Goal: Transaction & Acquisition: Subscribe to service/newsletter

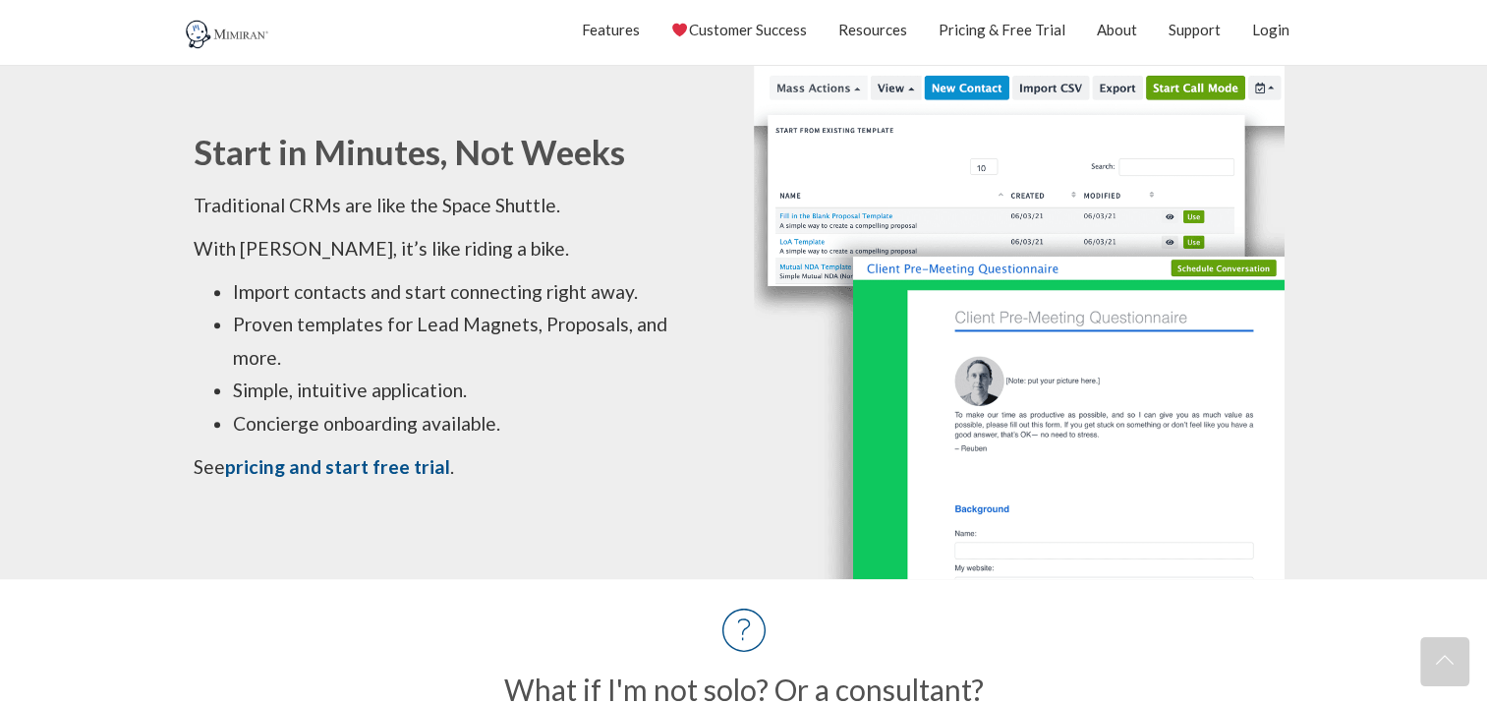
scroll to position [1704, 0]
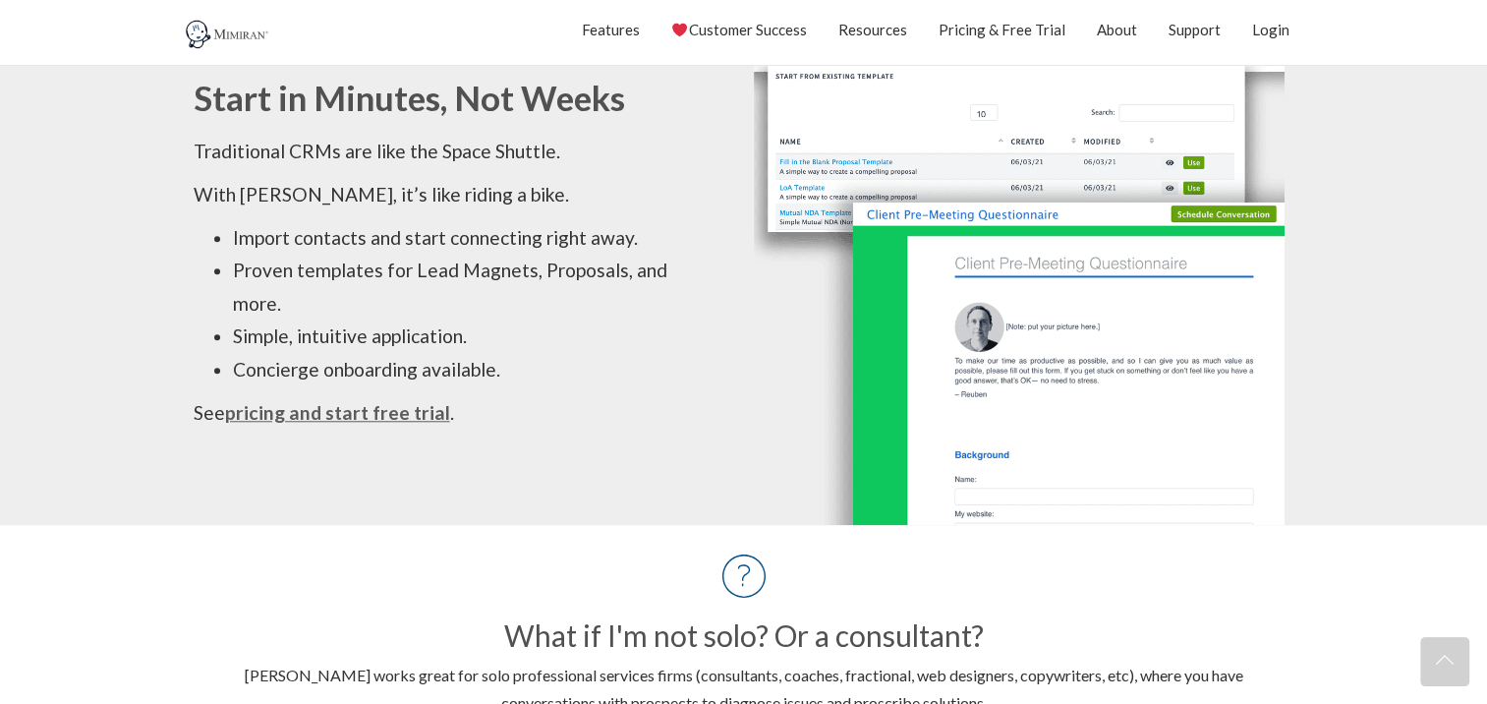
click at [364, 408] on strong "pricing and start free trial" at bounding box center [337, 412] width 225 height 23
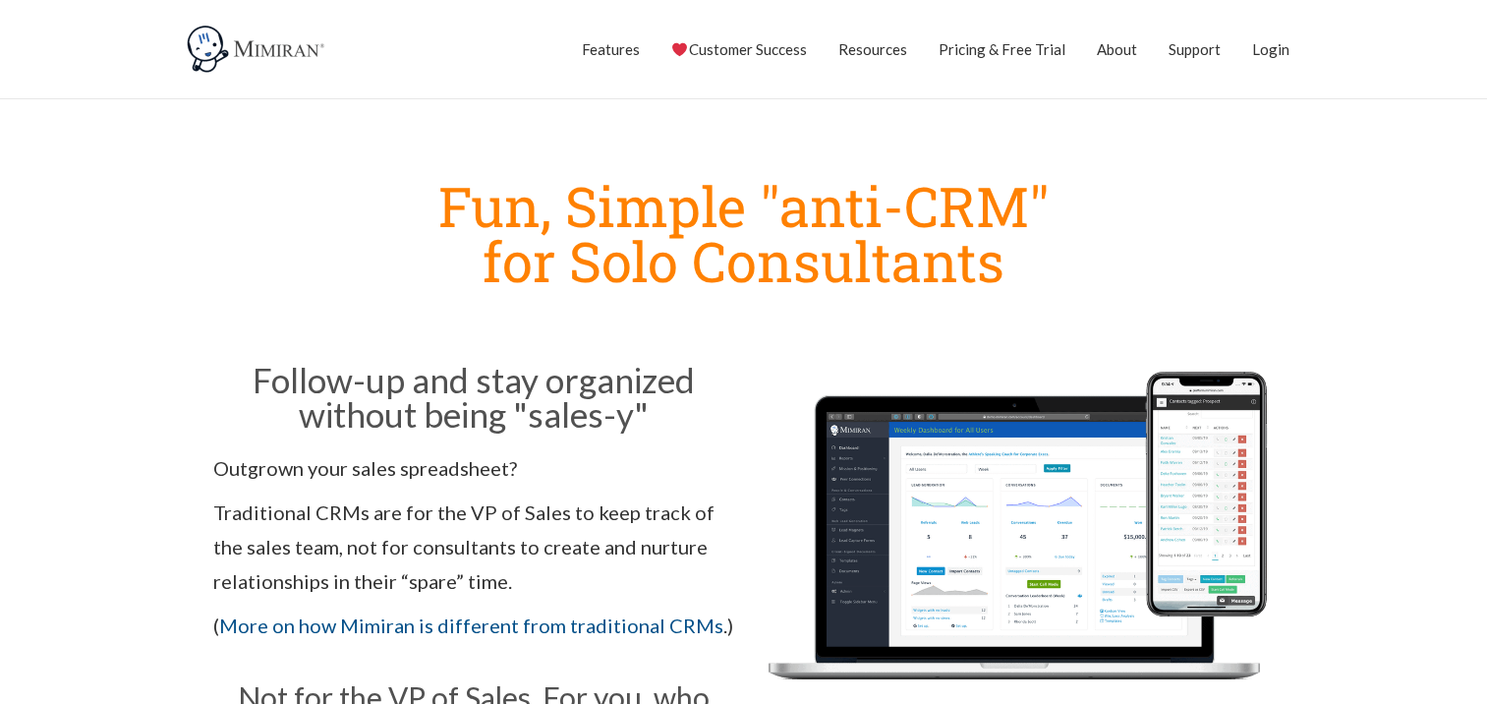
scroll to position [1704, 0]
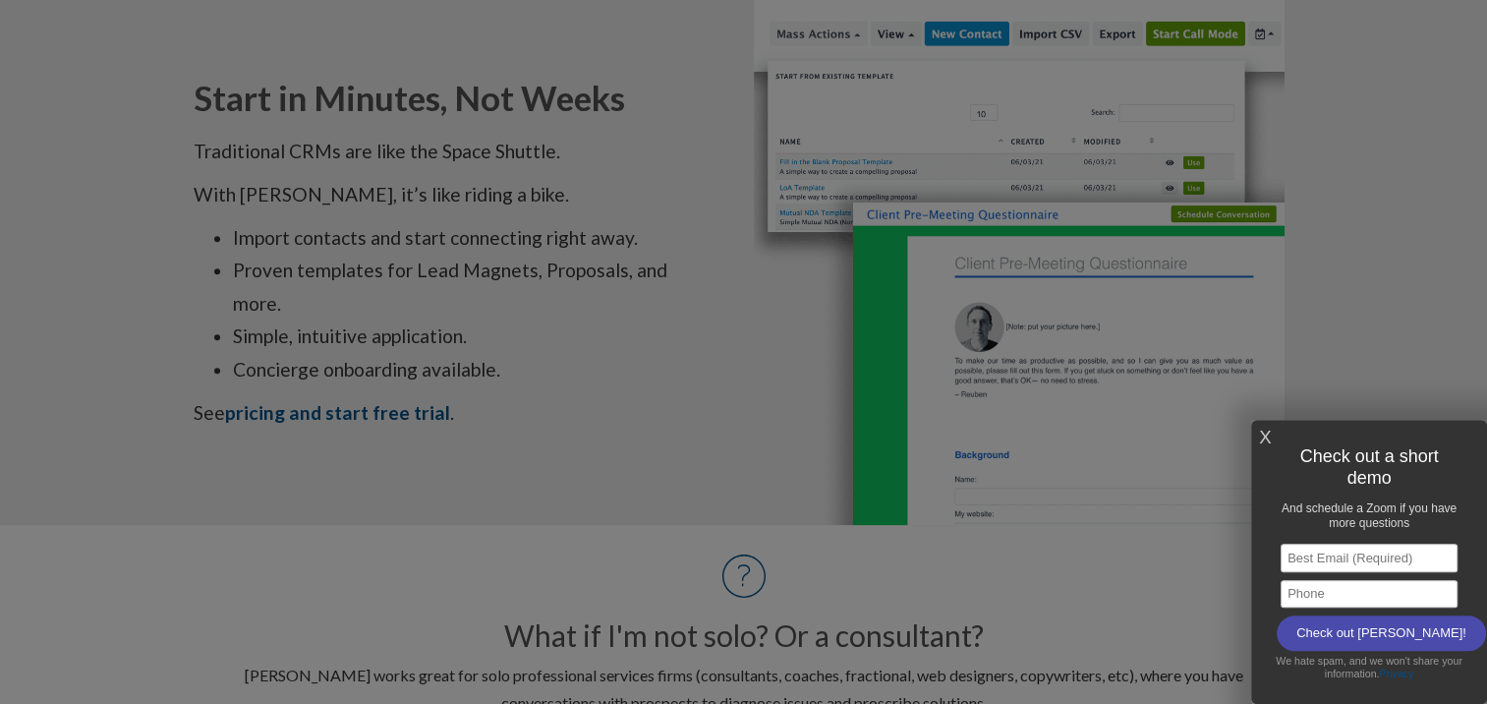
click at [1266, 434] on link "X" at bounding box center [1265, 438] width 12 height 32
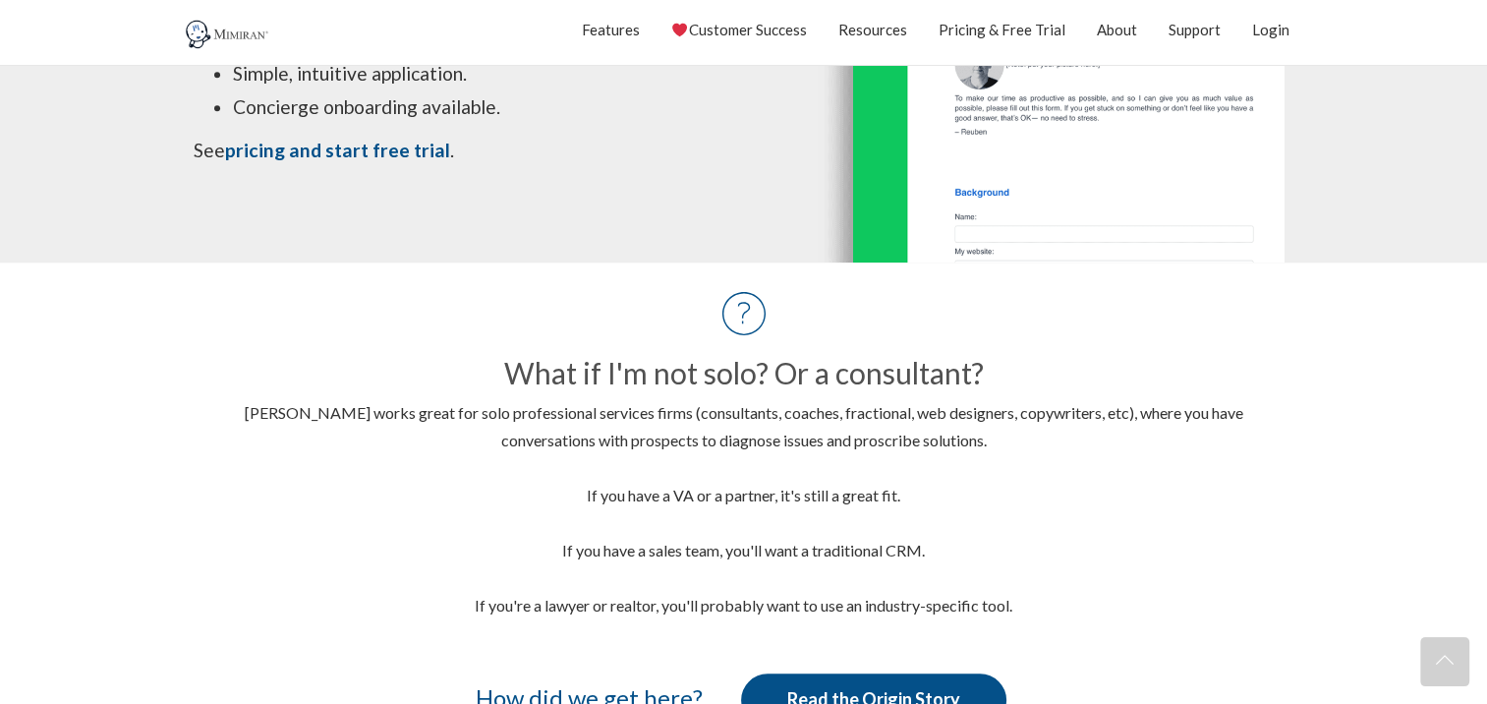
scroll to position [2097, 0]
